Goal: Task Accomplishment & Management: Manage account settings

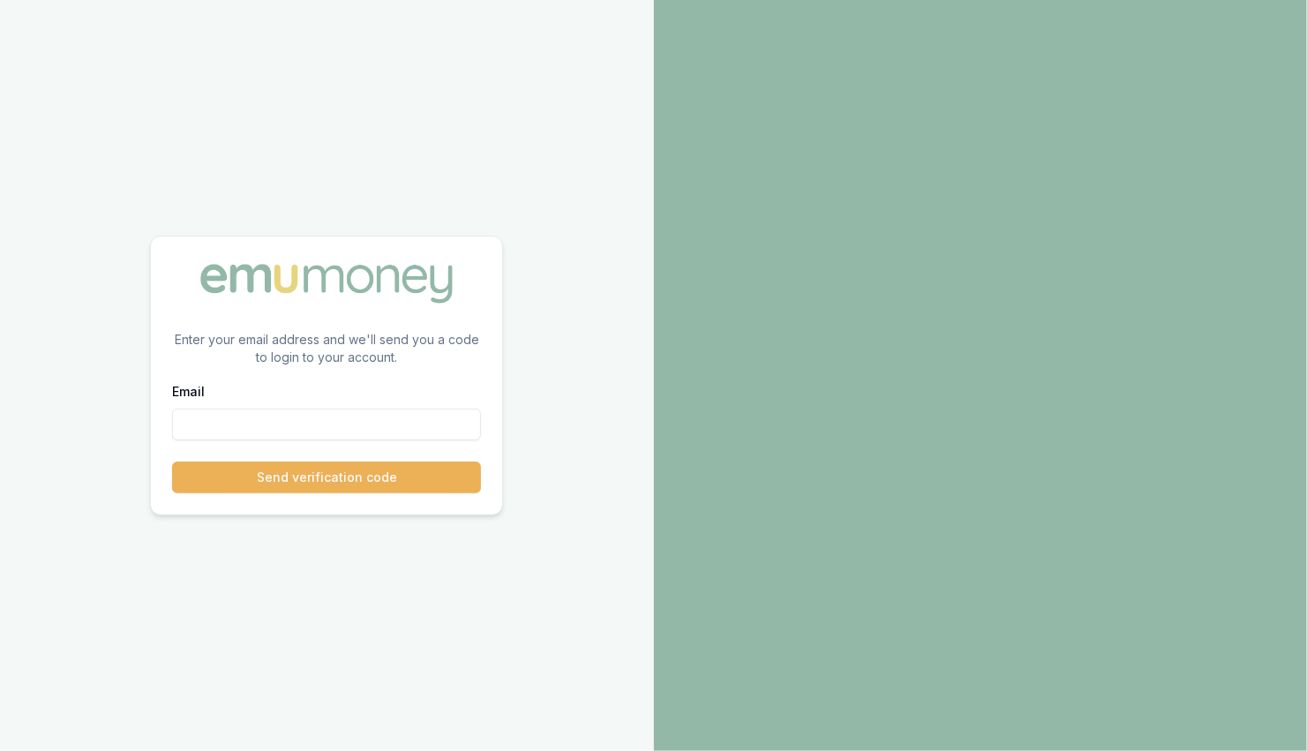
click at [271, 420] on input "Email" at bounding box center [326, 425] width 309 height 32
paste input "[PERSON_NAME][EMAIL_ADDRESS][PERSON_NAME][DOMAIN_NAME]"
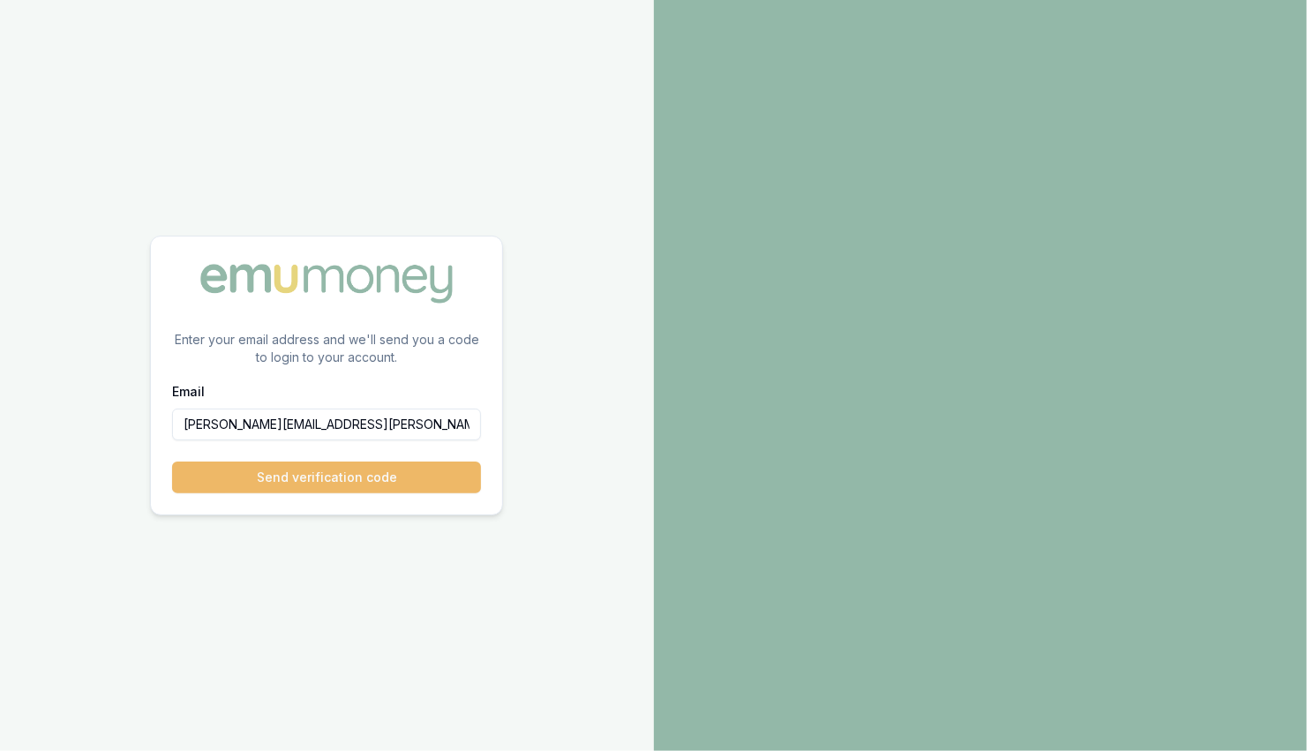
type input "[PERSON_NAME][EMAIL_ADDRESS][PERSON_NAME][DOMAIN_NAME]"
click at [269, 485] on button "Send verification code" at bounding box center [326, 478] width 309 height 32
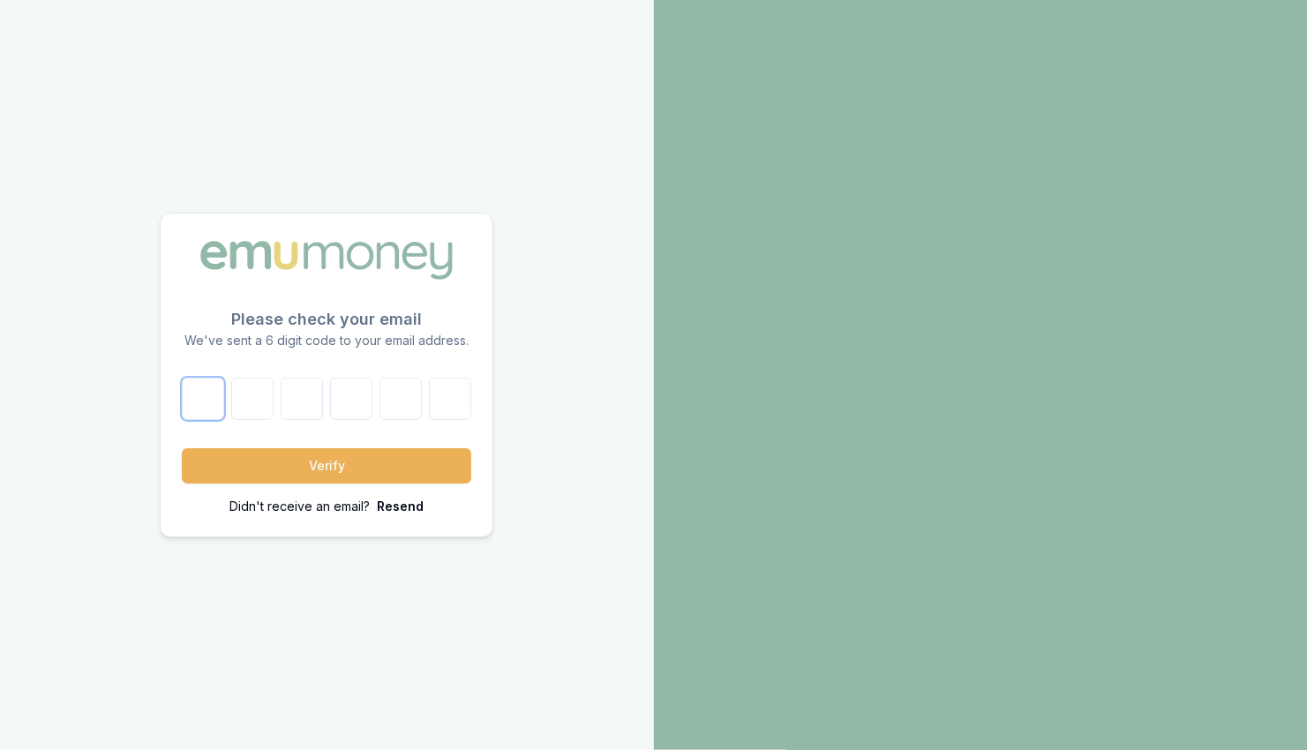
paste input "4"
type input "4"
type input "6"
type input "9"
type input "6"
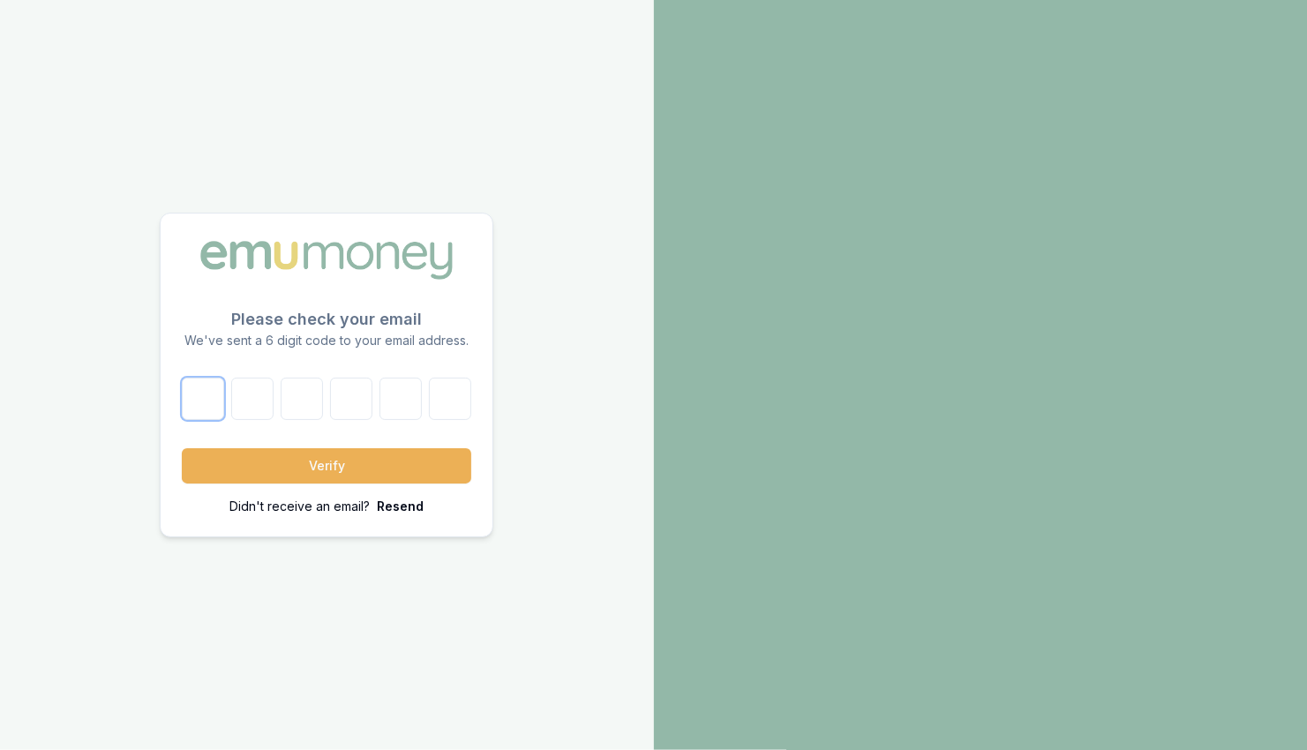
type input "2"
type input "5"
click at [269, 464] on button "Verify" at bounding box center [326, 465] width 289 height 35
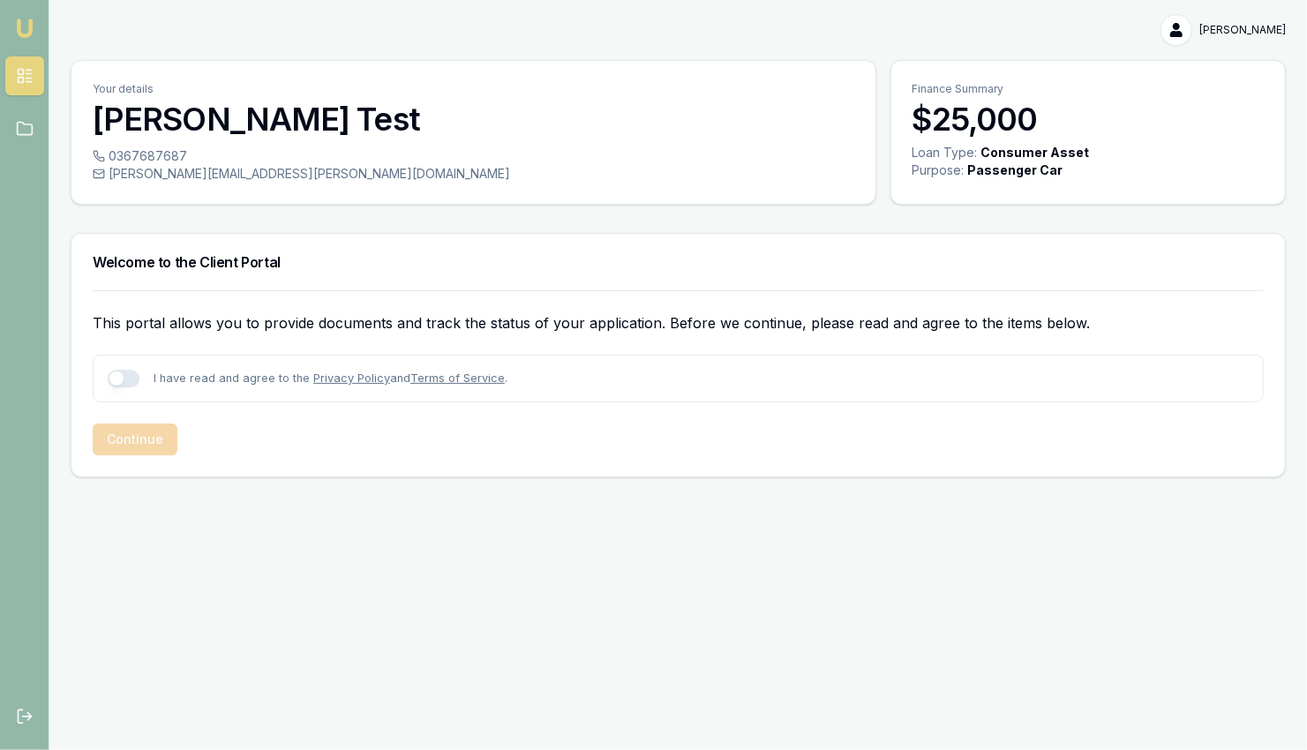
click at [117, 372] on button "button" at bounding box center [124, 379] width 32 height 18
checkbox input "true"
click at [131, 432] on button "Continue" at bounding box center [135, 440] width 85 height 32
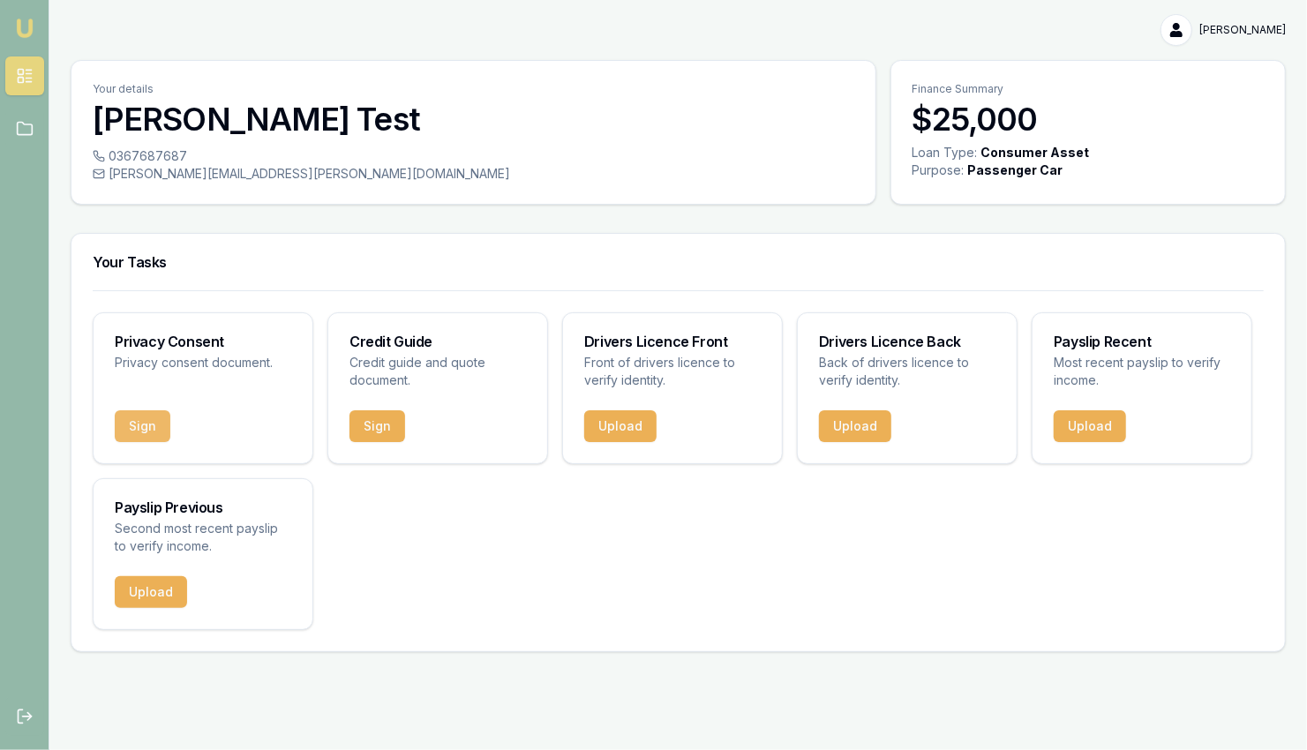
click at [156, 432] on button "Sign" at bounding box center [143, 426] width 56 height 32
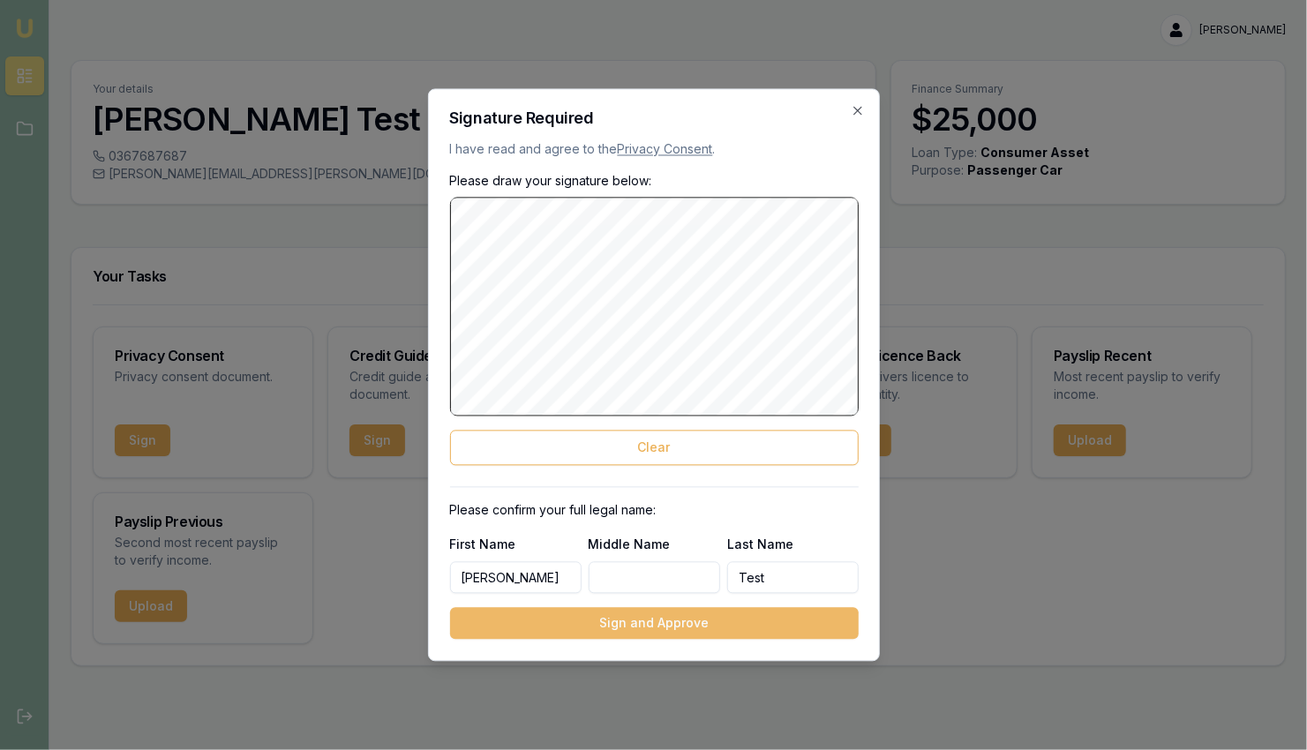
click at [642, 630] on button "Sign and Approve" at bounding box center [654, 624] width 409 height 32
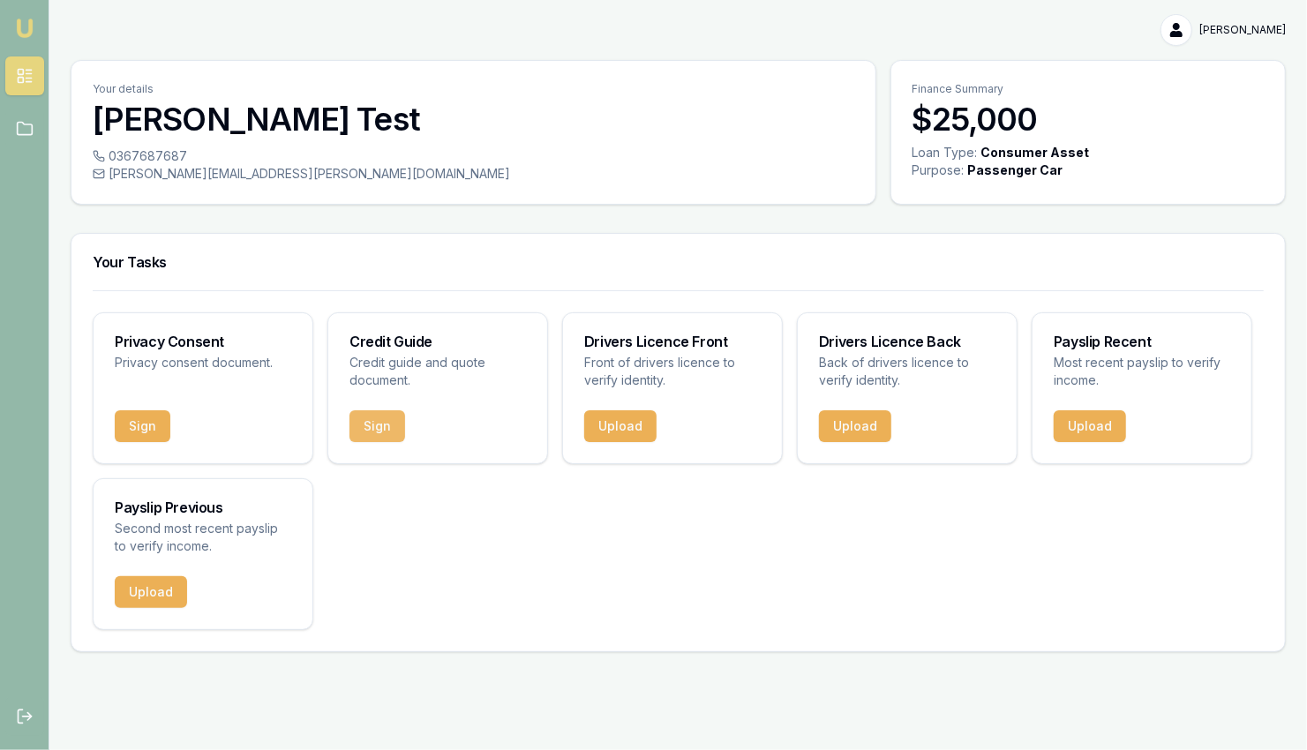
click at [372, 433] on button "Sign" at bounding box center [377, 426] width 56 height 32
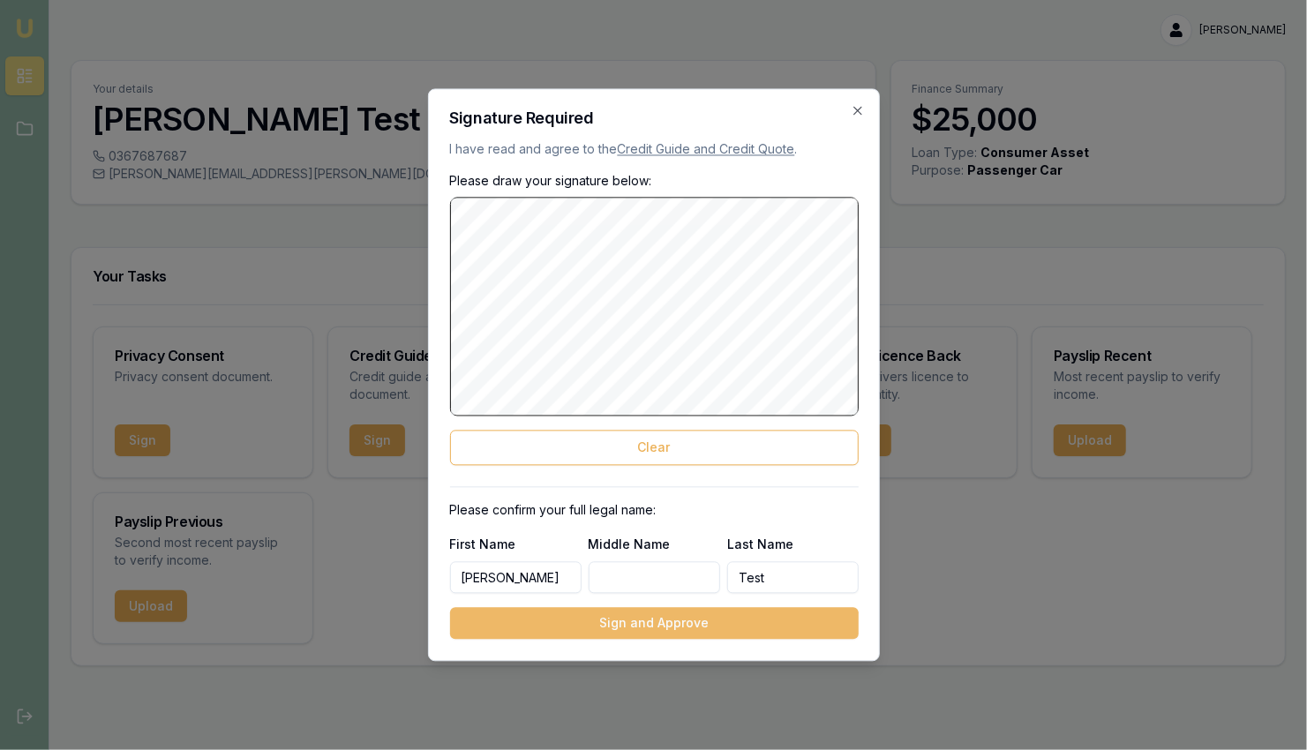
click at [658, 628] on button "Sign and Approve" at bounding box center [654, 624] width 409 height 32
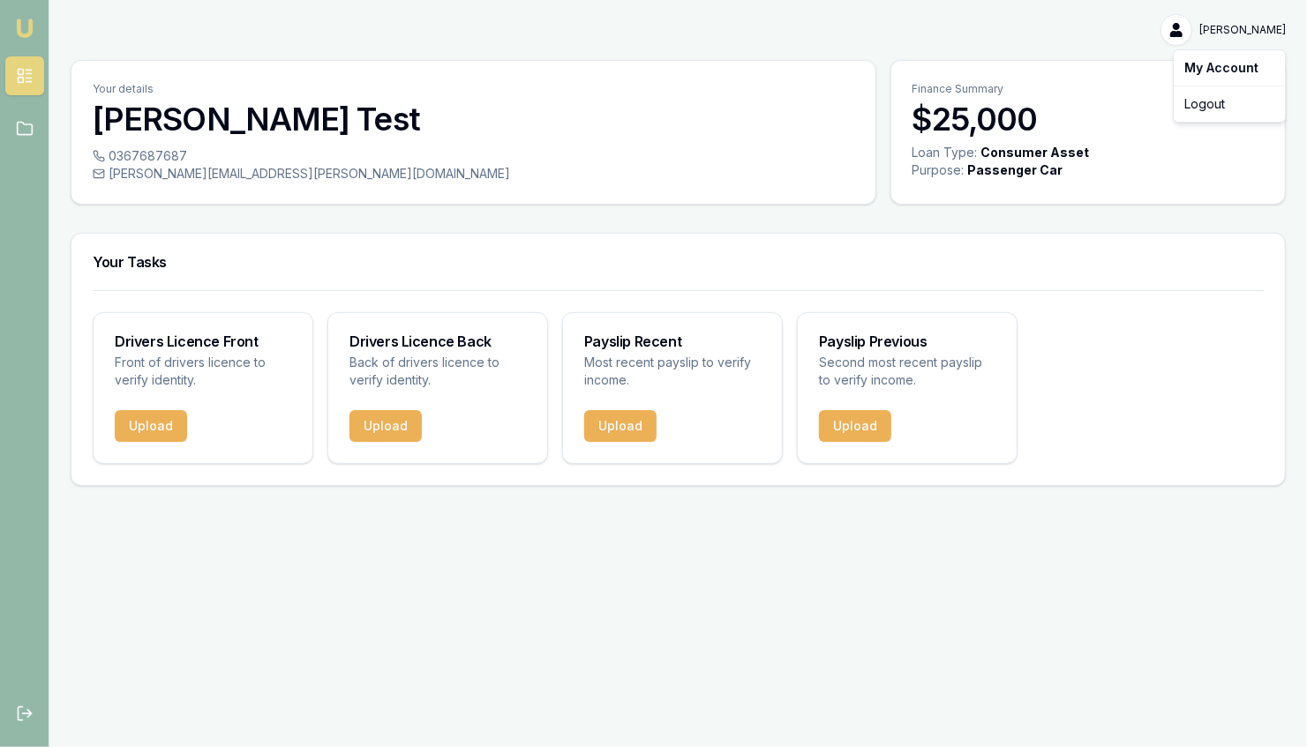
click at [1259, 31] on html "[PERSON_NAME] [PERSON_NAME] Test Toggle Menu Your details [PERSON_NAME] Test 03…" at bounding box center [653, 373] width 1307 height 747
click at [1230, 109] on div "Logout" at bounding box center [1229, 104] width 104 height 28
